Goal: Information Seeking & Learning: Learn about a topic

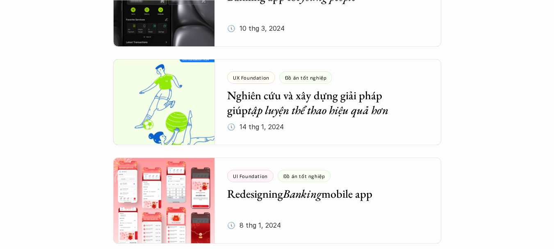
scroll to position [1764, 0]
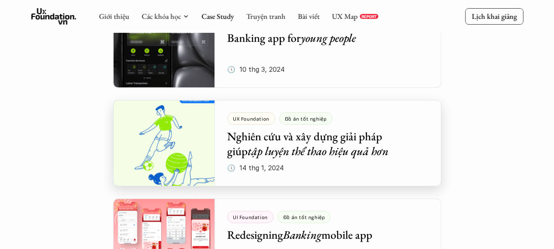
click at [200, 142] on div at bounding box center [277, 143] width 328 height 86
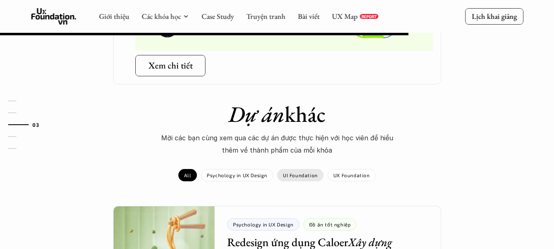
scroll to position [616, 0]
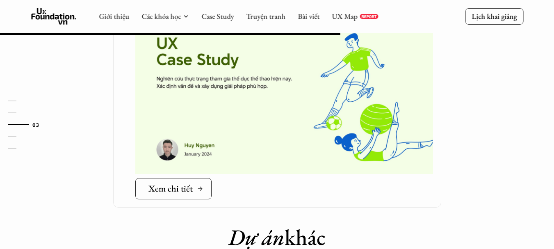
click at [156, 183] on h5 "Xem chi tiết" at bounding box center [171, 188] width 44 height 11
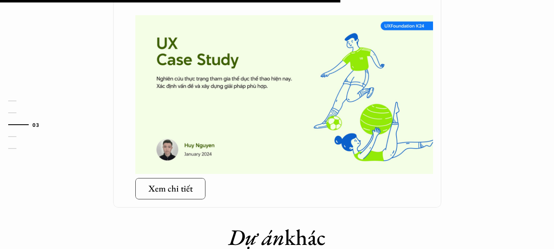
drag, startPoint x: 476, startPoint y: 135, endPoint x: 453, endPoint y: 141, distance: 24.6
click at [477, 137] on div "Đây là Case study về đồ án tốt nghiệp của [PERSON_NAME] - Best student của khóa…" at bounding box center [277, 46] width 492 height 323
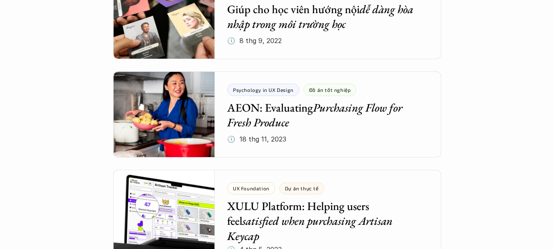
scroll to position [3705, 0]
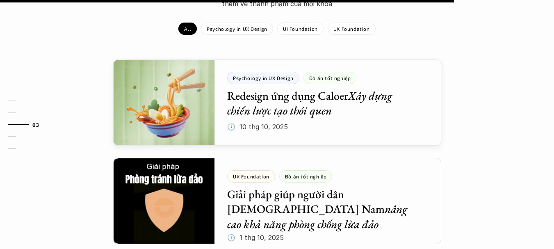
scroll to position [1067, 0]
